Goal: Check status

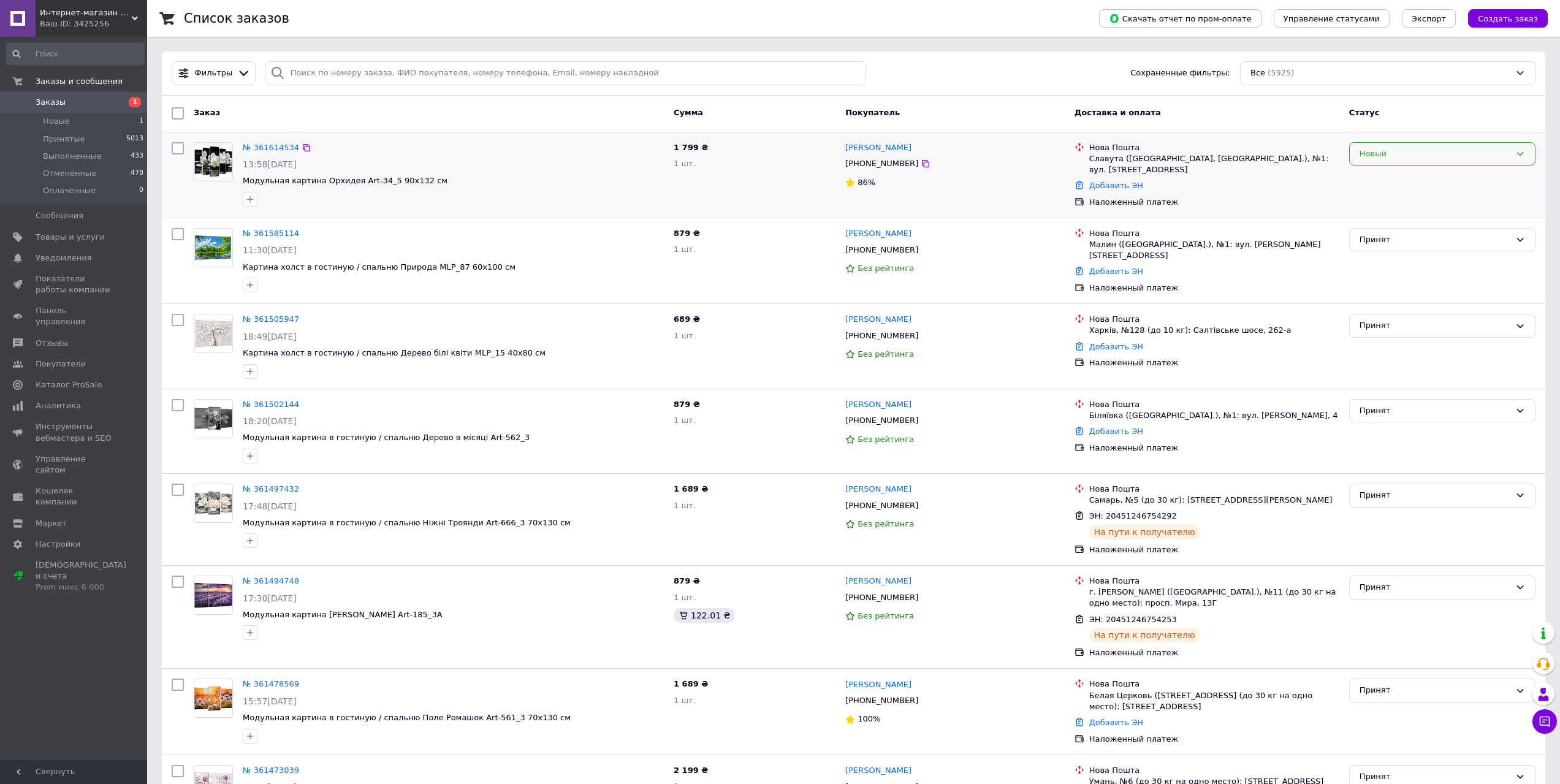
click at [1439, 153] on div "Новый" at bounding box center [1435, 154] width 151 height 13
click at [1422, 176] on li "Принят" at bounding box center [1443, 179] width 185 height 23
